Goal: Use online tool/utility: Utilize a website feature to perform a specific function

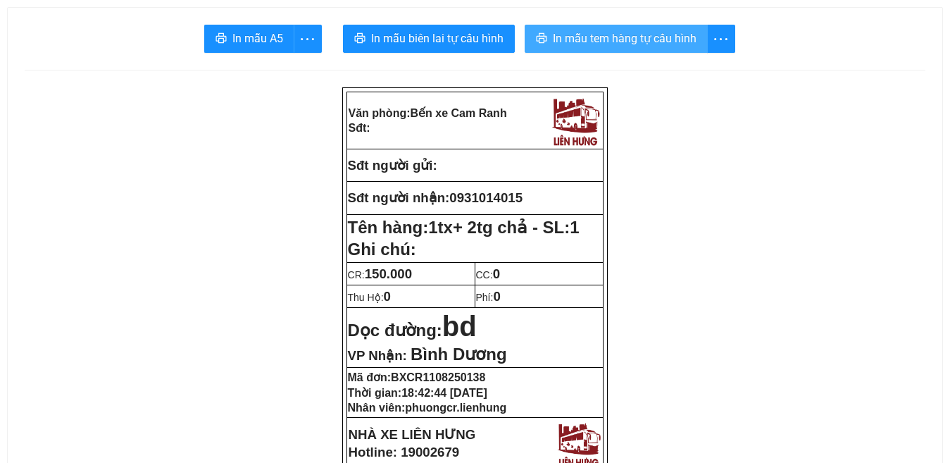
click at [630, 39] on span "In mẫu tem hàng tự cấu hình" at bounding box center [625, 39] width 144 height 18
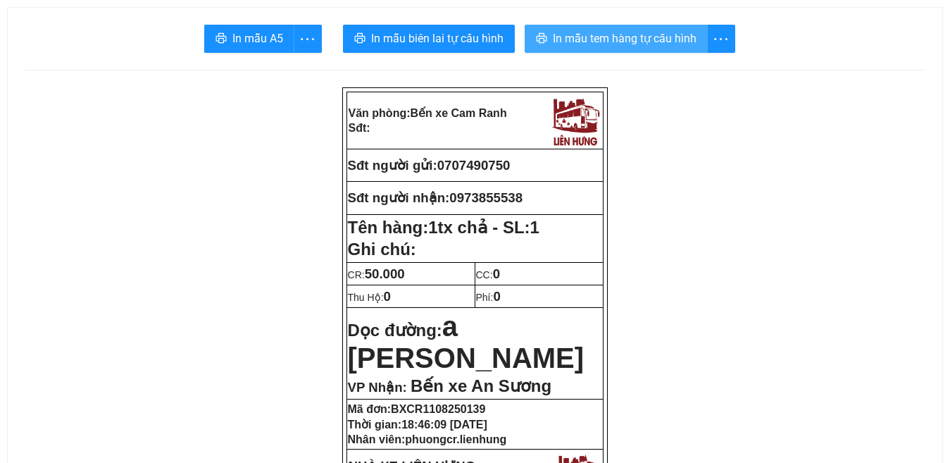
click at [632, 38] on span "In mẫu tem hàng tự cấu hình" at bounding box center [625, 39] width 144 height 18
